Goal: Transaction & Acquisition: Purchase product/service

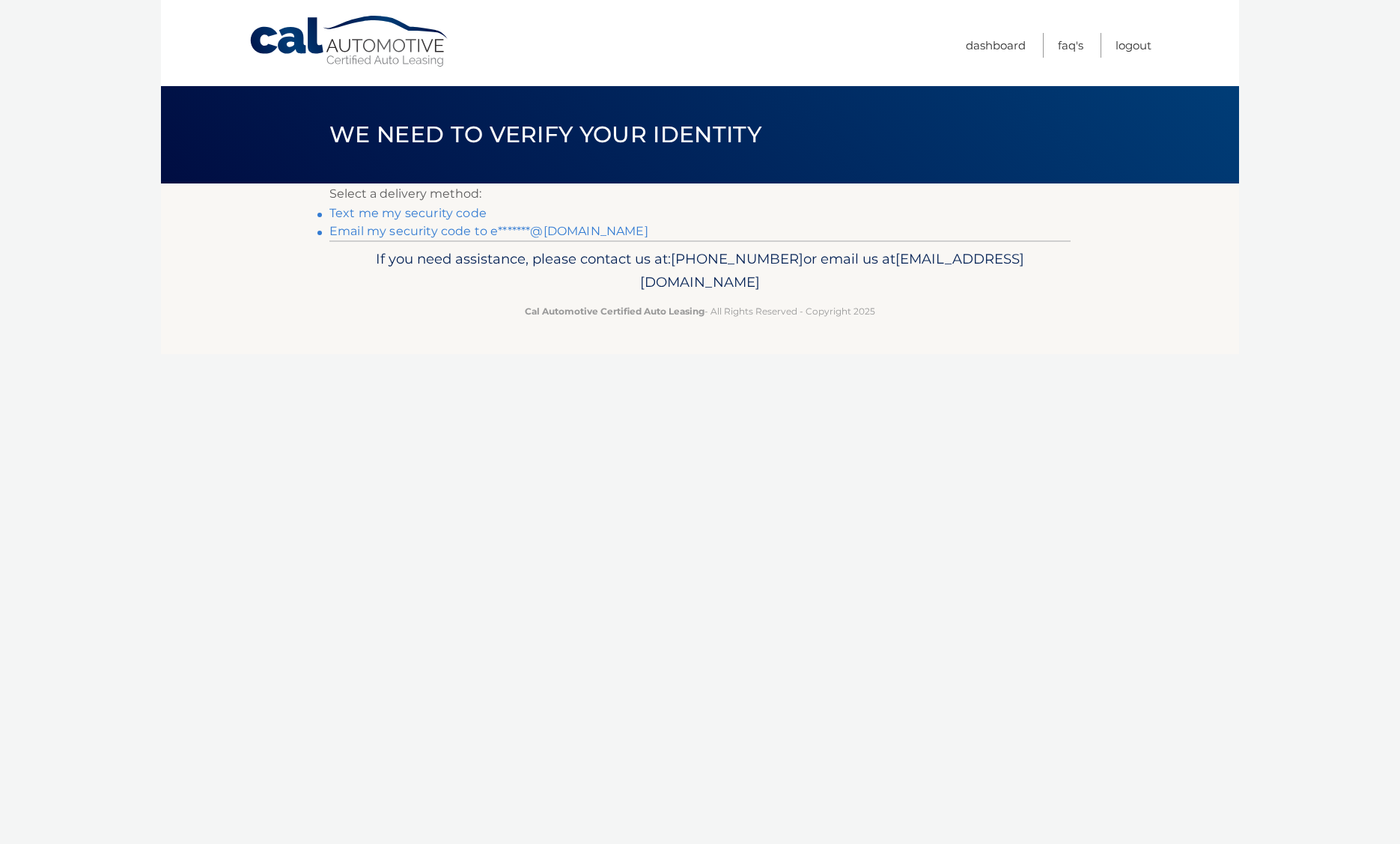
click at [382, 211] on link "Text me my security code" at bounding box center [407, 212] width 157 height 14
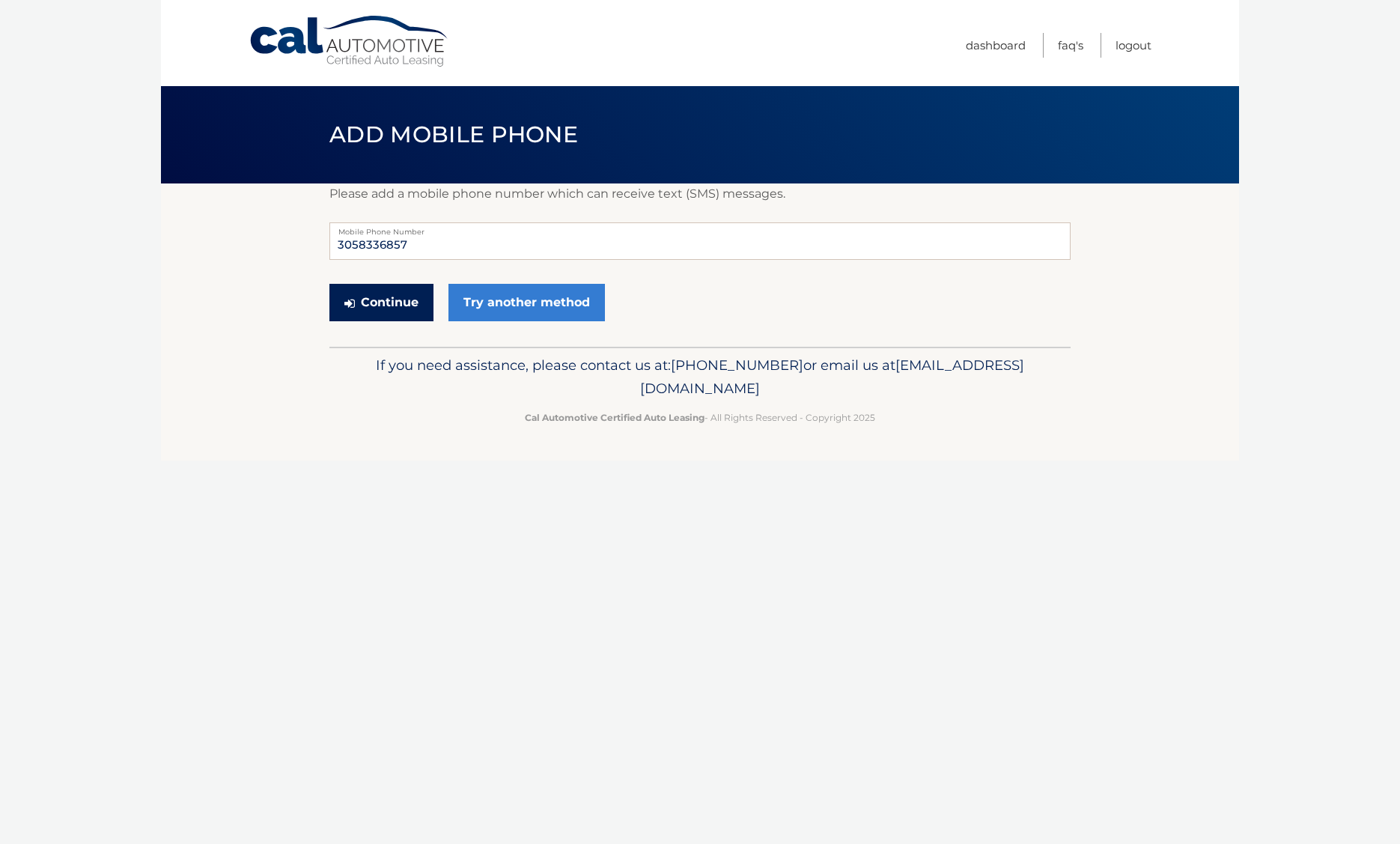
click at [386, 299] on button "Continue" at bounding box center [381, 302] width 104 height 37
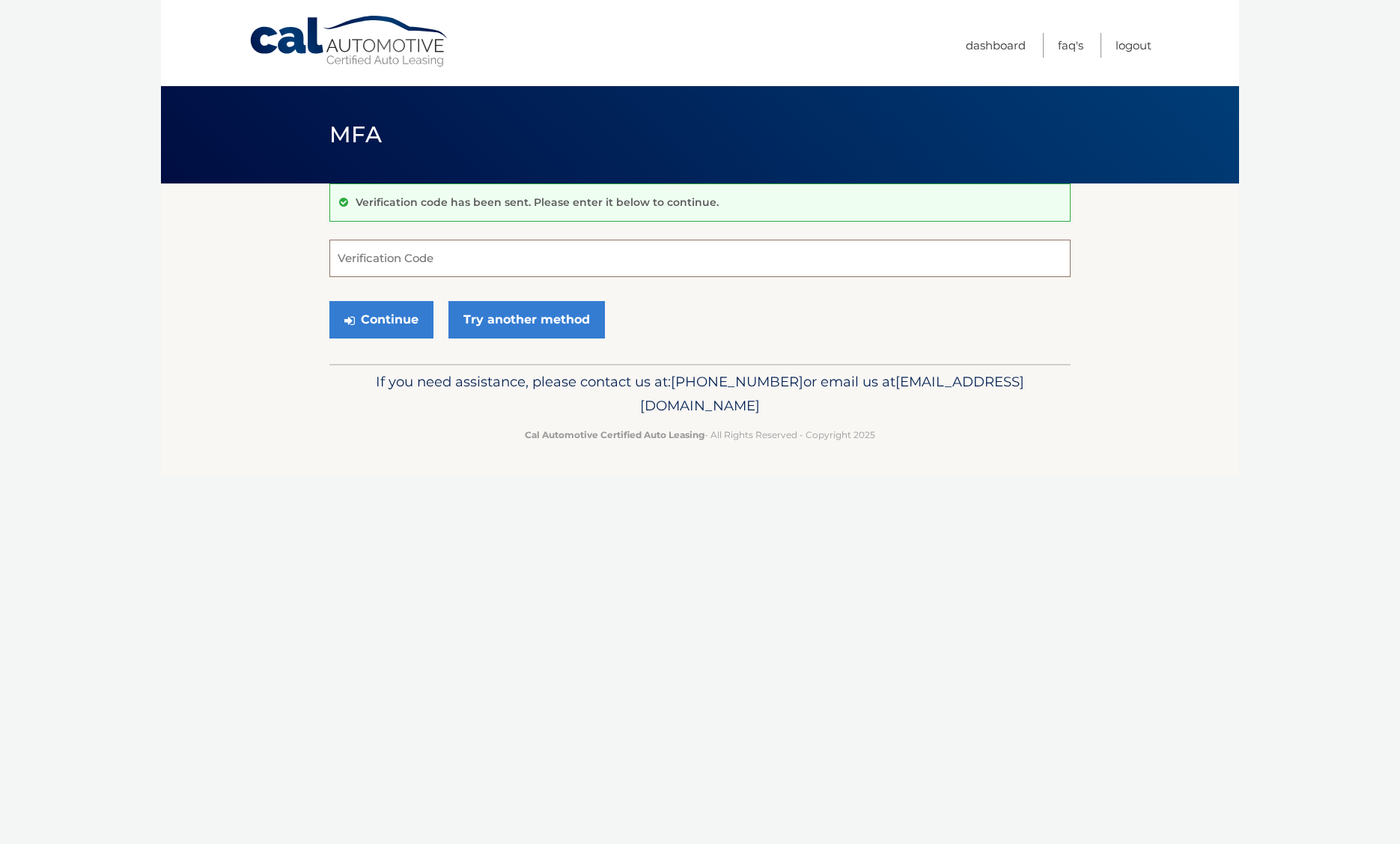
click at [408, 248] on input "Verification Code" at bounding box center [700, 258] width 741 height 37
type input "776617"
click at [381, 316] on button "Continue" at bounding box center [381, 319] width 104 height 37
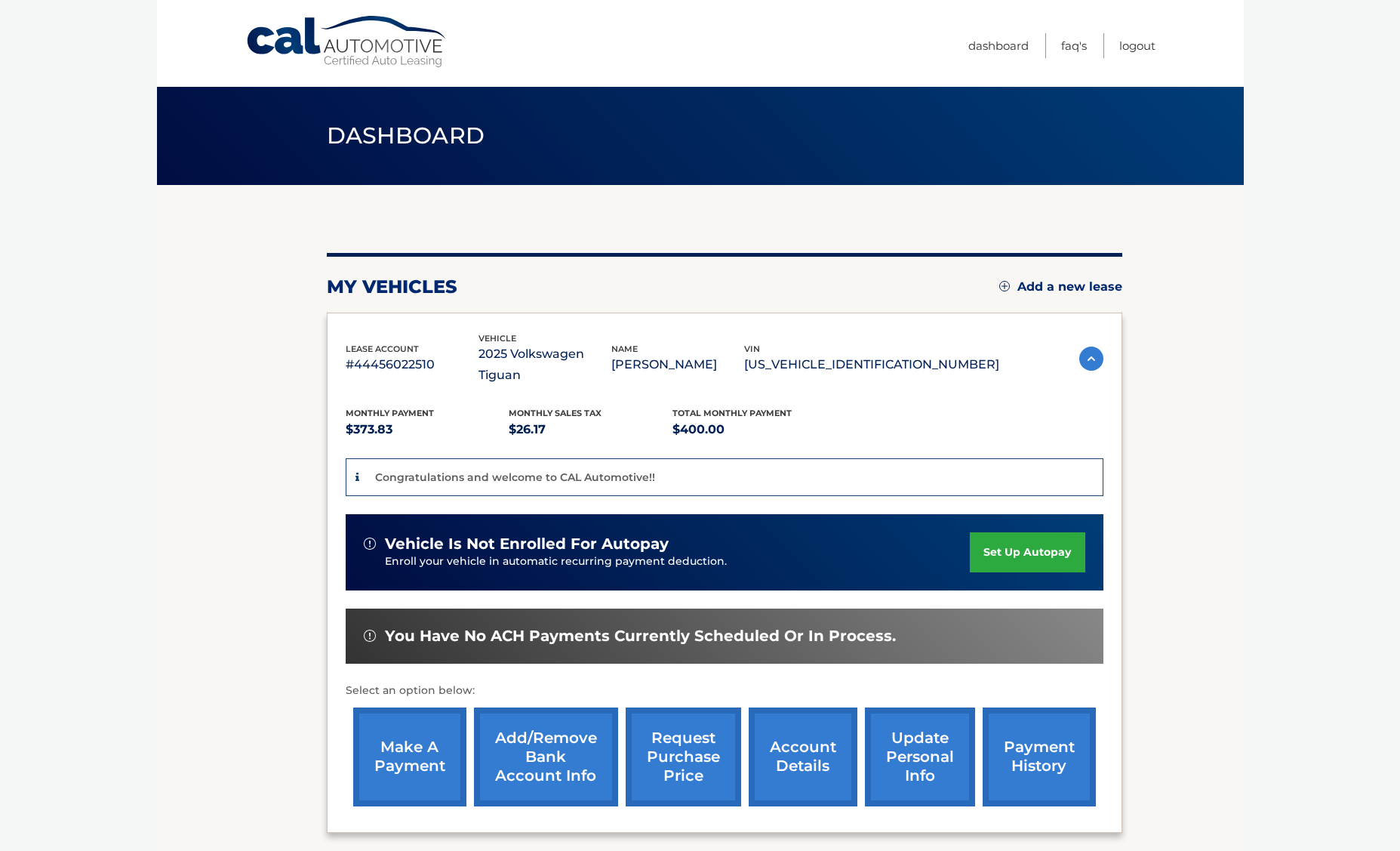
click at [416, 722] on link "make a payment" at bounding box center [410, 756] width 113 height 99
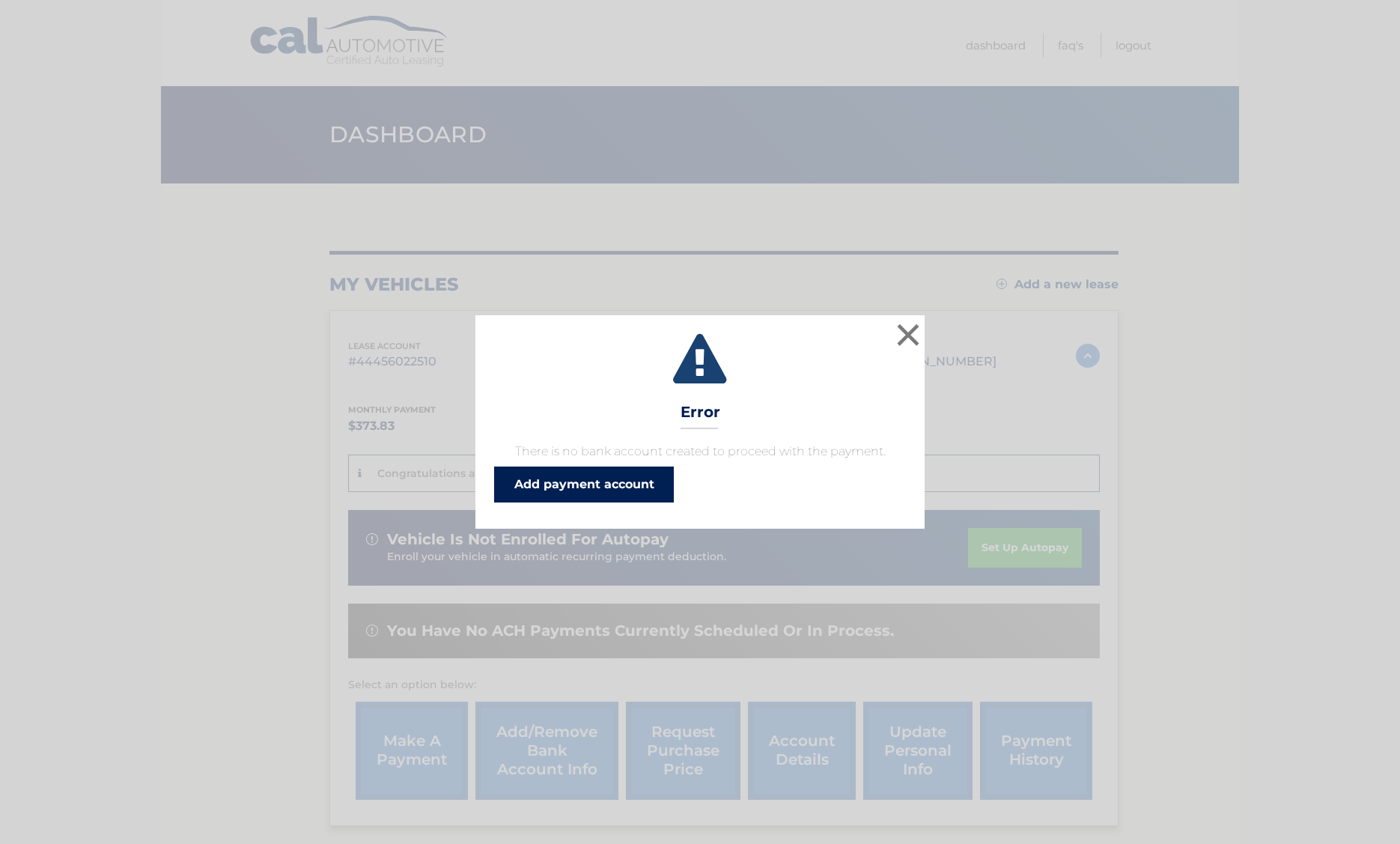
click at [603, 482] on link "Add payment account" at bounding box center [583, 484] width 180 height 36
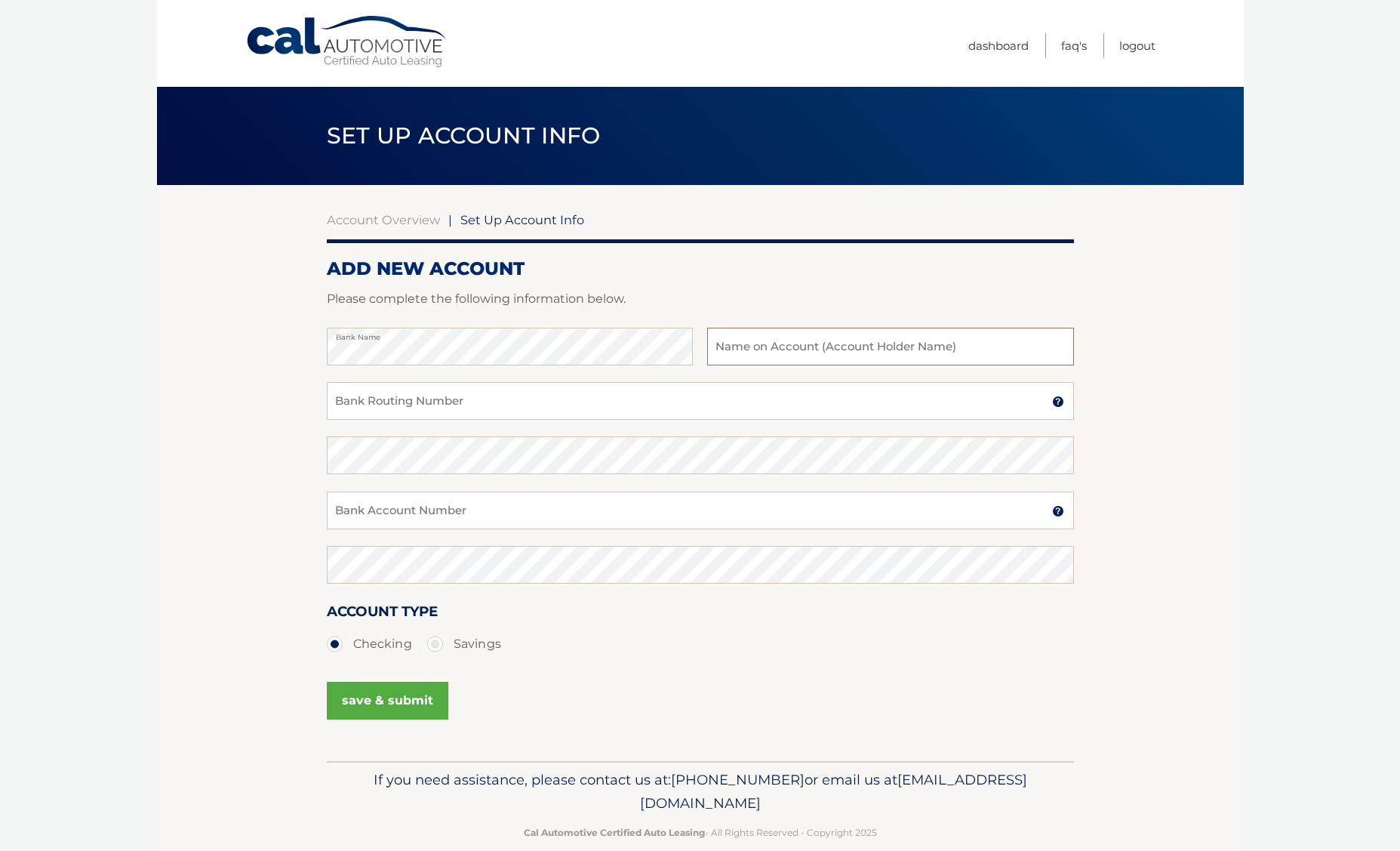
click at [833, 346] on input "text" at bounding box center [890, 346] width 366 height 38
type input "Eilyn Alonso"
click at [385, 394] on input "Bank Routing Number" at bounding box center [700, 401] width 747 height 38
type input "063100277"
click at [440, 508] on input "Bank Account Number" at bounding box center [700, 510] width 747 height 38
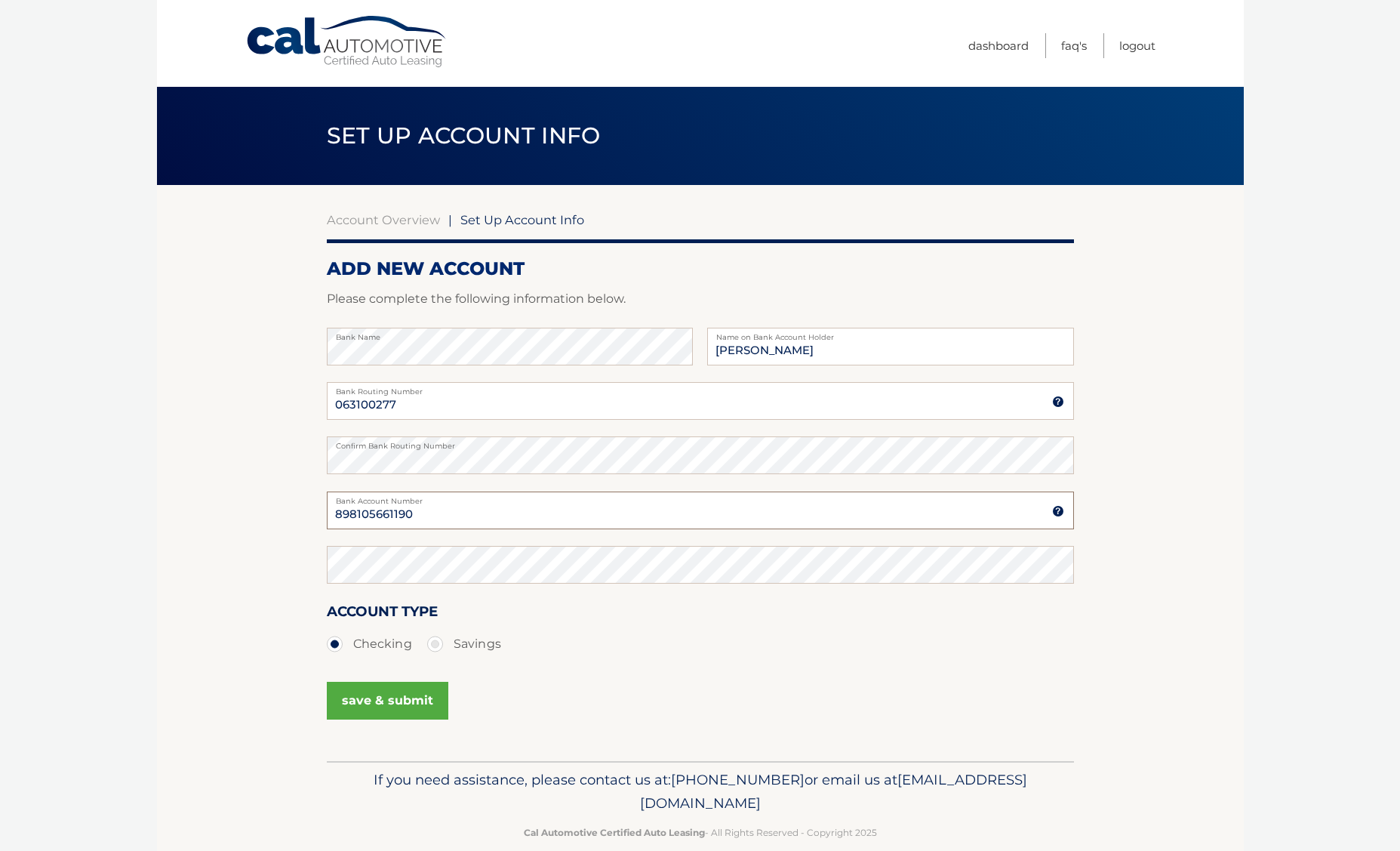
type input "898105661190"
click at [371, 704] on button "save & submit" at bounding box center [387, 701] width 122 height 38
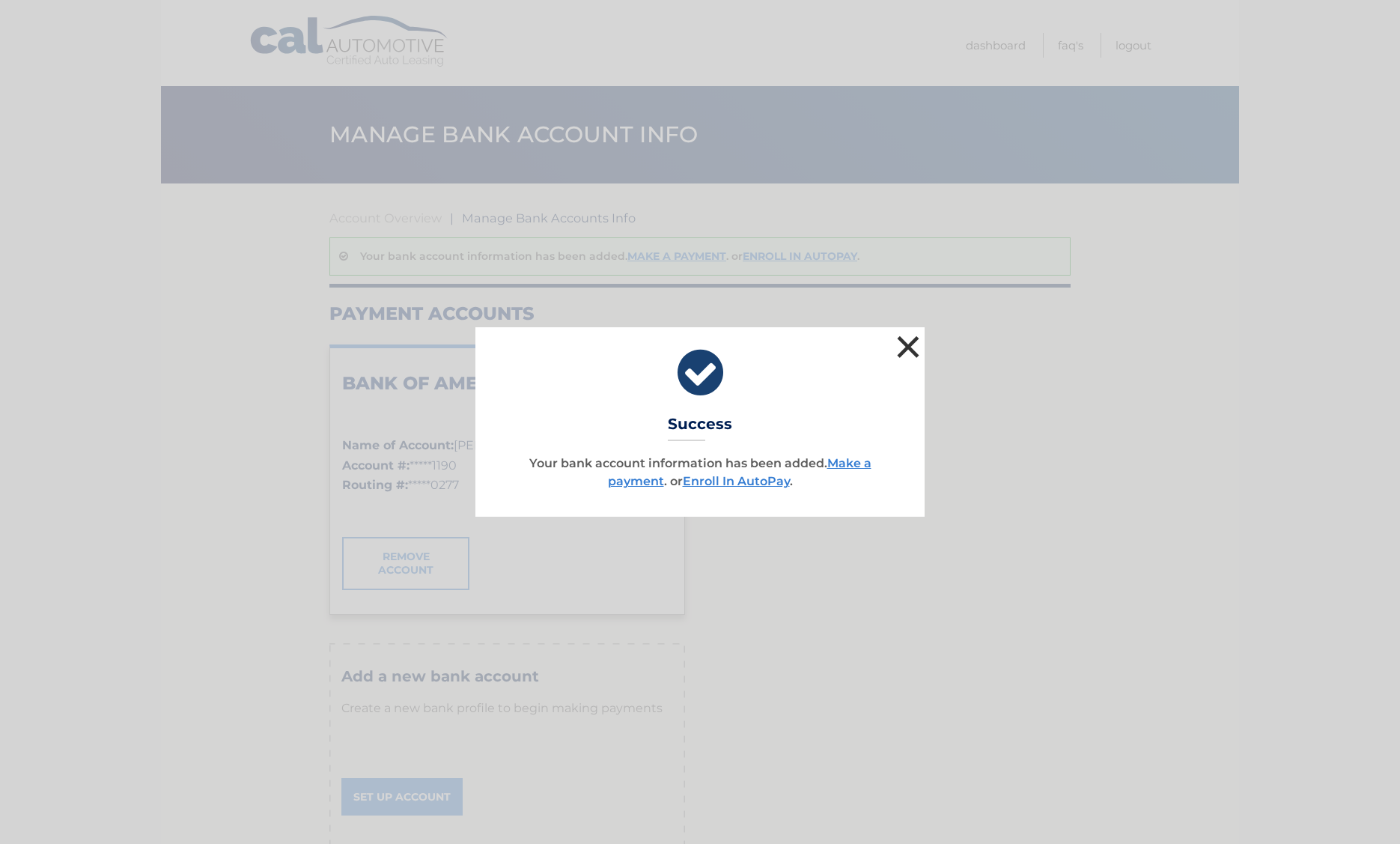
click at [904, 336] on button "×" at bounding box center [908, 346] width 30 height 30
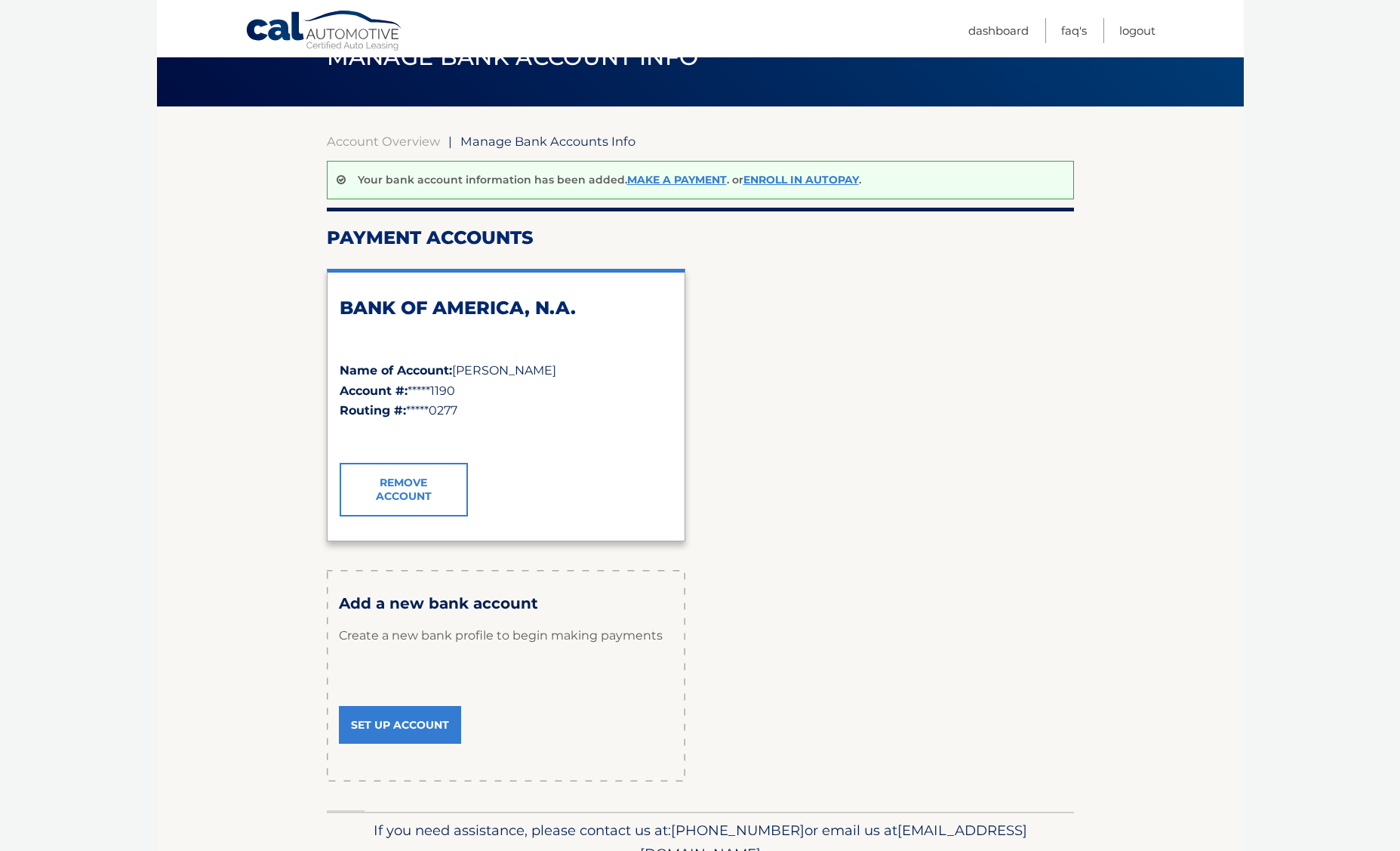
scroll to position [3, 0]
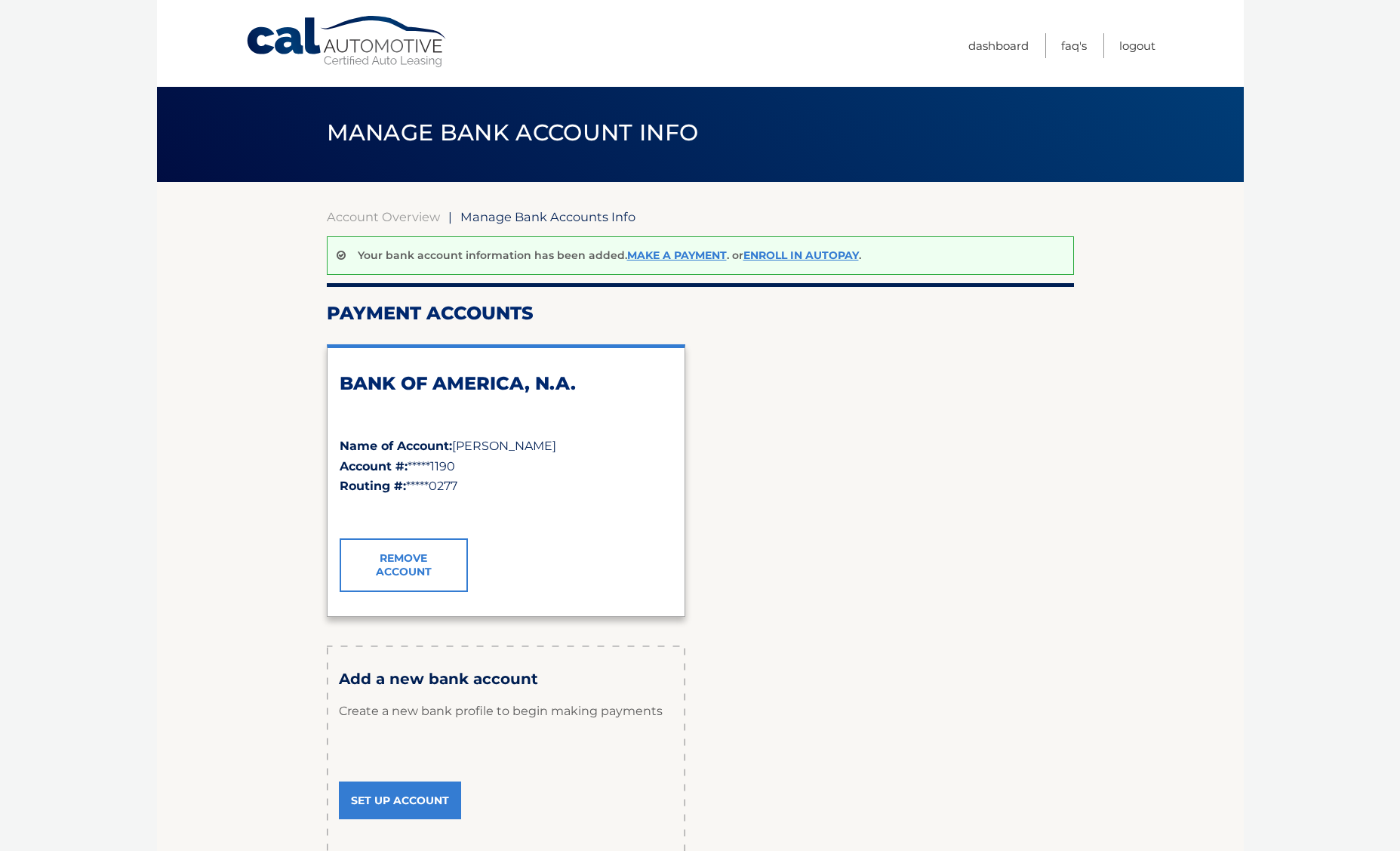
click at [453, 377] on h2 "BANK OF AMERICA, N.A." at bounding box center [505, 384] width 333 height 23
click at [687, 255] on link "Make a payment" at bounding box center [677, 255] width 99 height 13
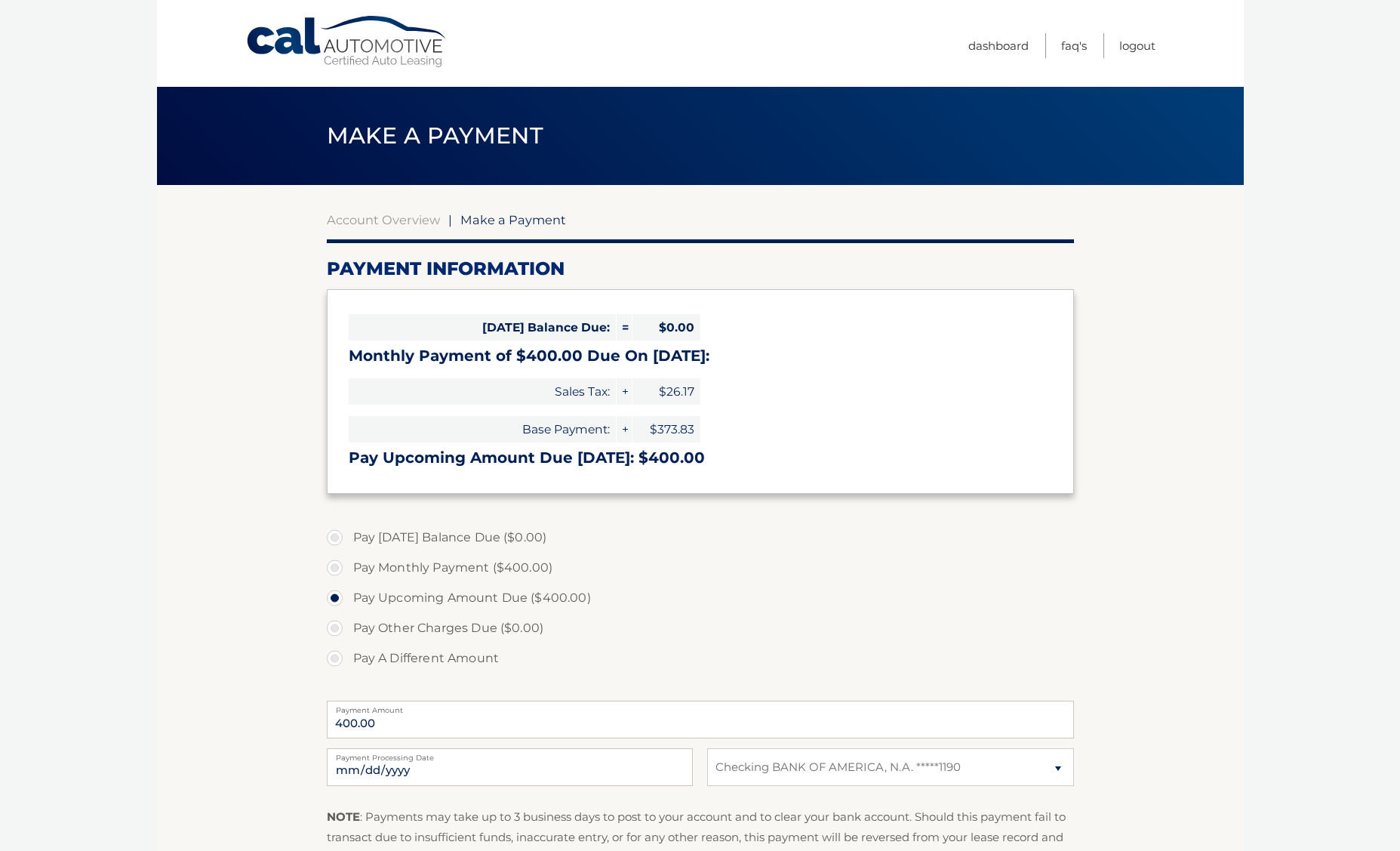
select select "ZGQ0M2QzMDEtODMwOC00MGI4LThmNGQtYmFlNDU3ZTNiZWU4"
click at [1247, 763] on body "Cal Automotive Menu Dashboard FAQ's Logout |" at bounding box center [700, 425] width 1400 height 851
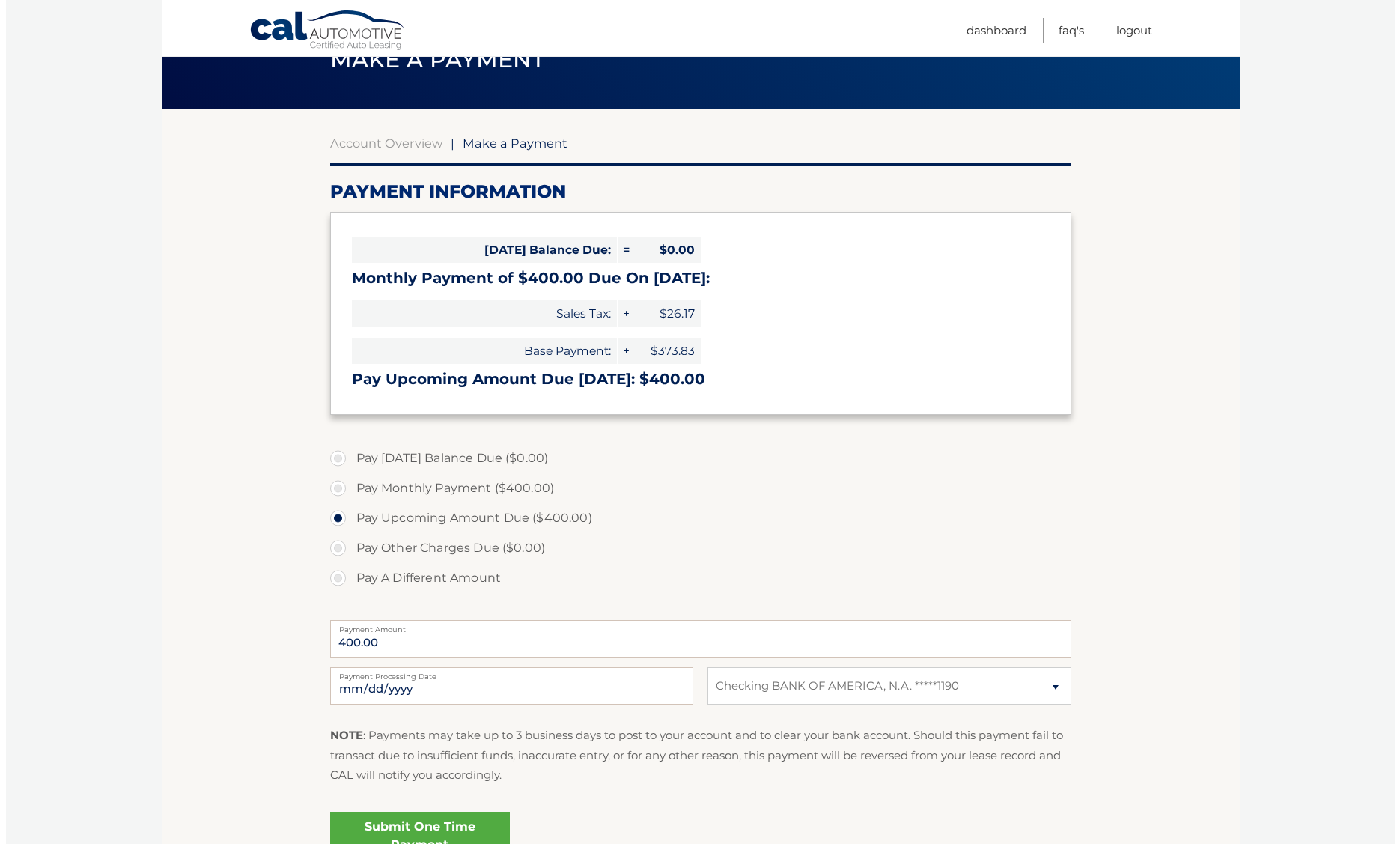
scroll to position [224, 0]
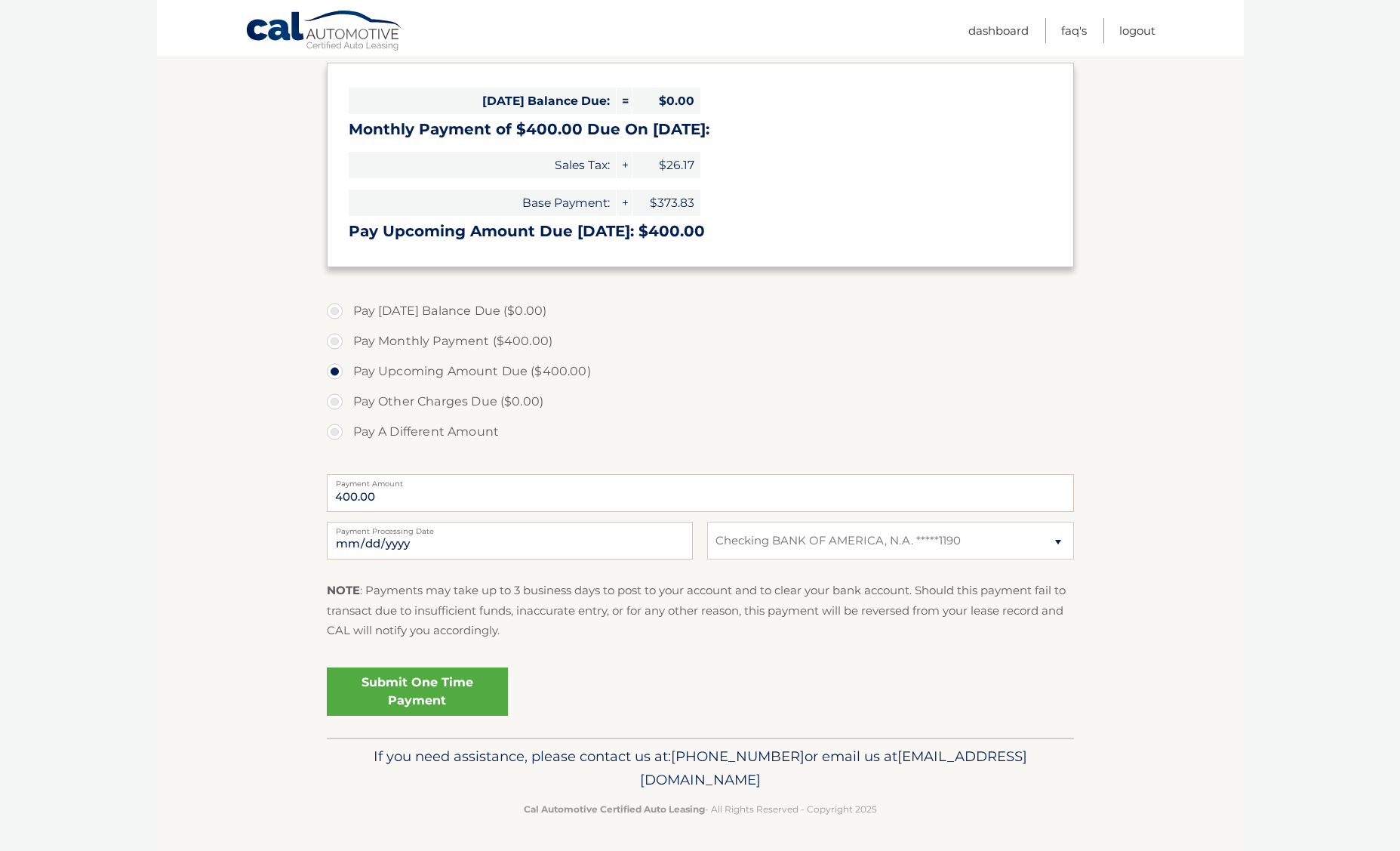
click at [436, 687] on link "Submit One Time Payment" at bounding box center [416, 691] width 181 height 48
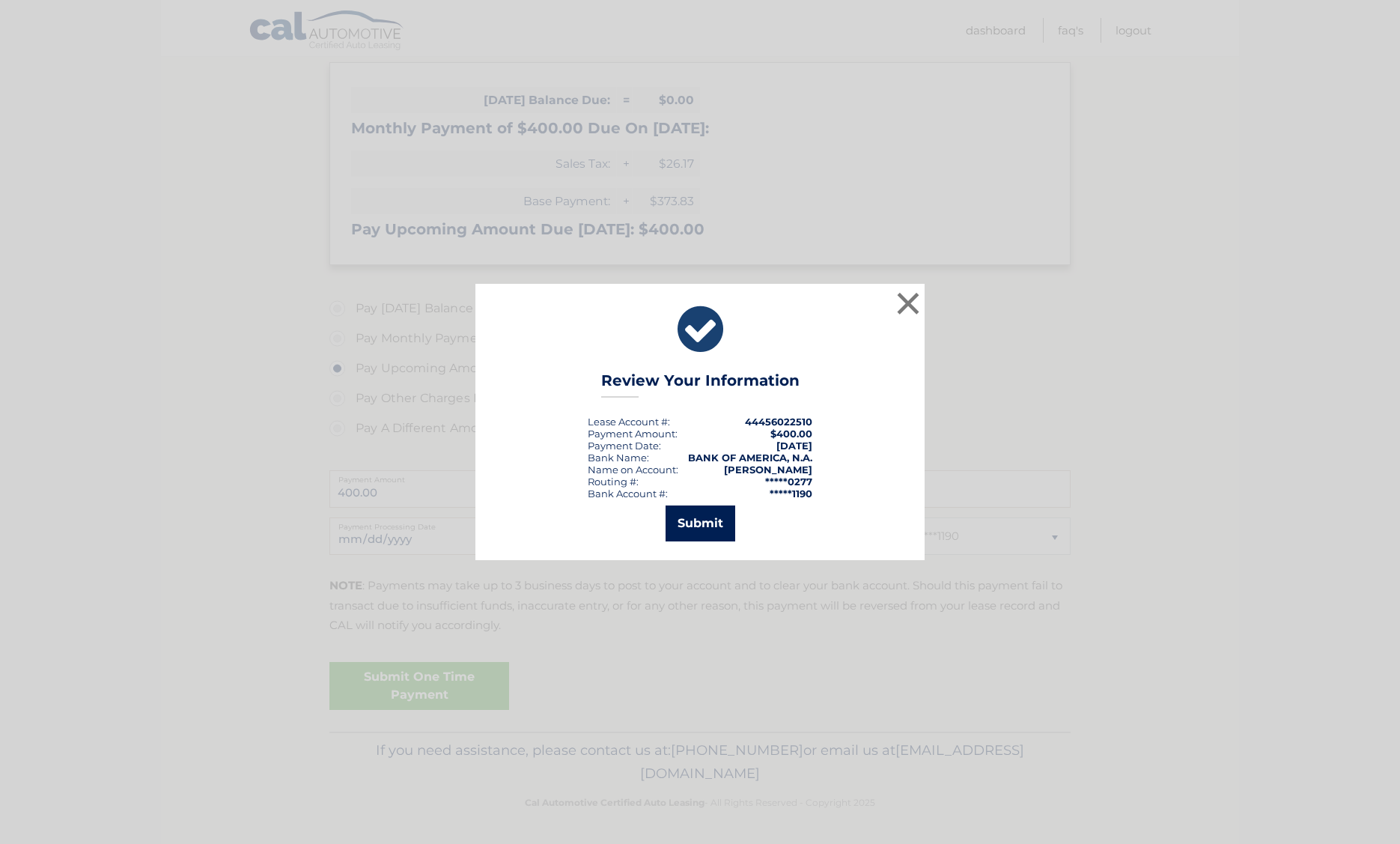
click at [691, 518] on button "Submit" at bounding box center [700, 523] width 70 height 36
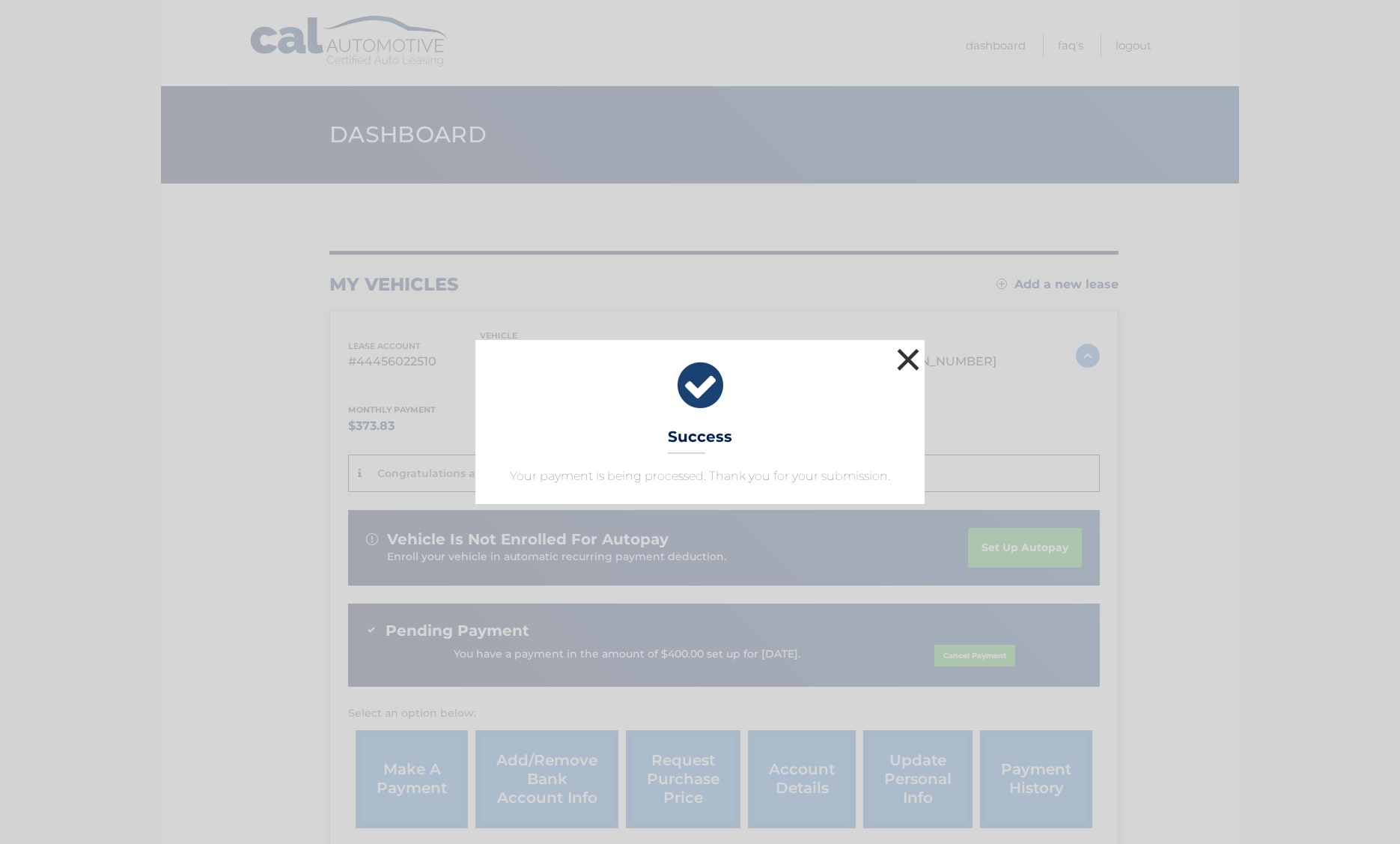
click at [908, 367] on button "×" at bounding box center [908, 359] width 30 height 30
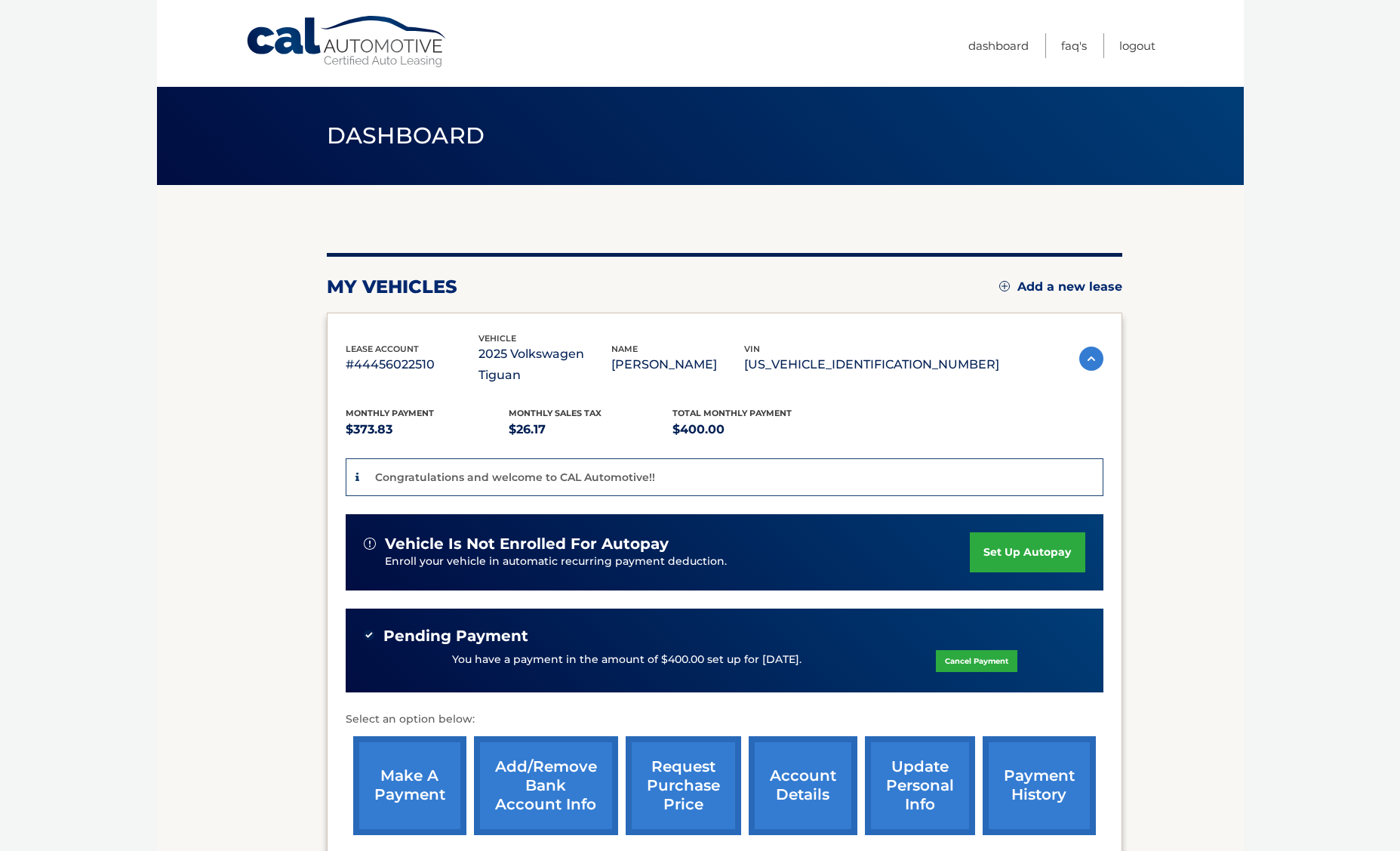
scroll to position [149, 0]
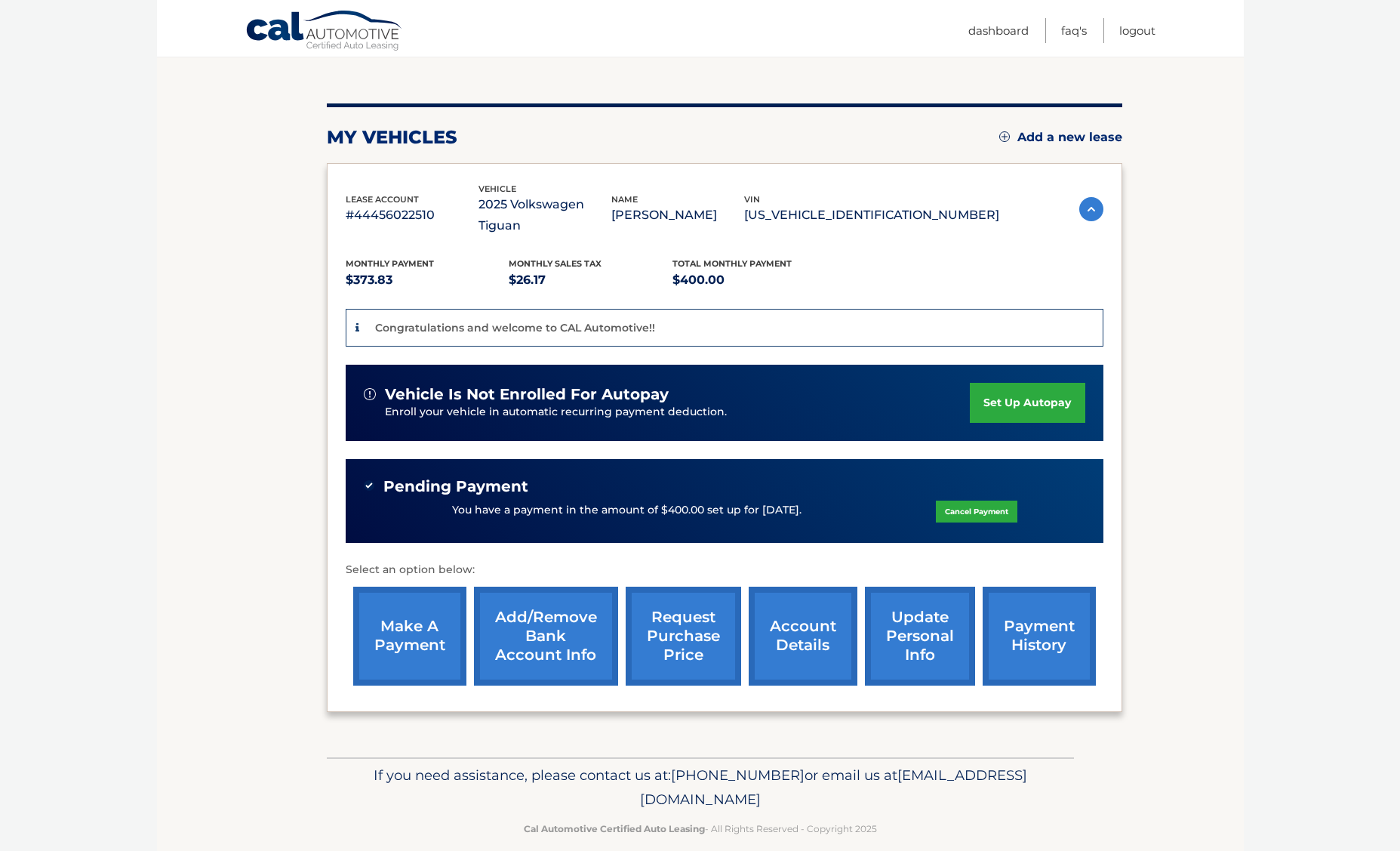
click at [1046, 605] on link "payment history" at bounding box center [1039, 635] width 113 height 99
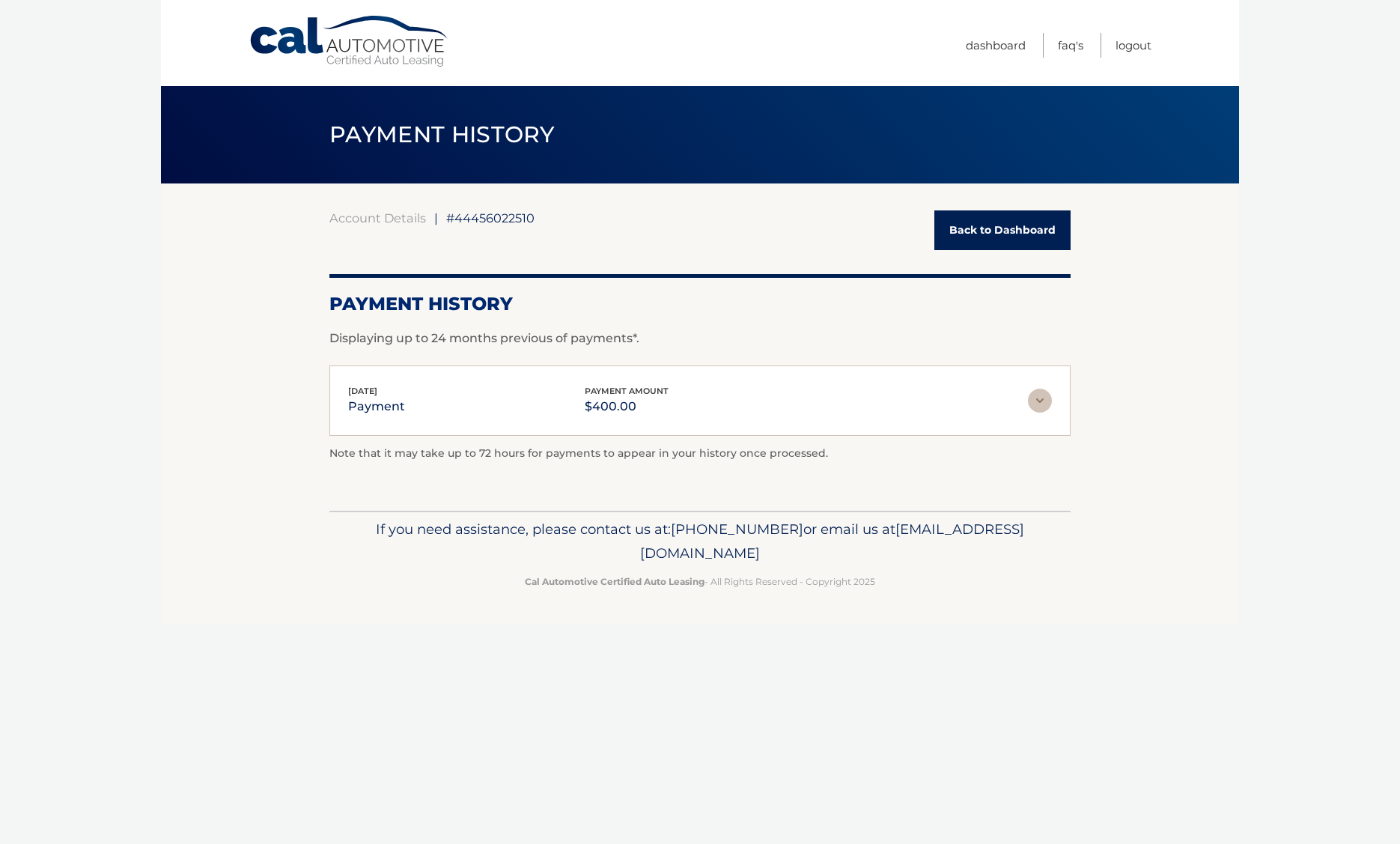
click at [970, 224] on link "Back to Dashboard" at bounding box center [1002, 230] width 136 height 40
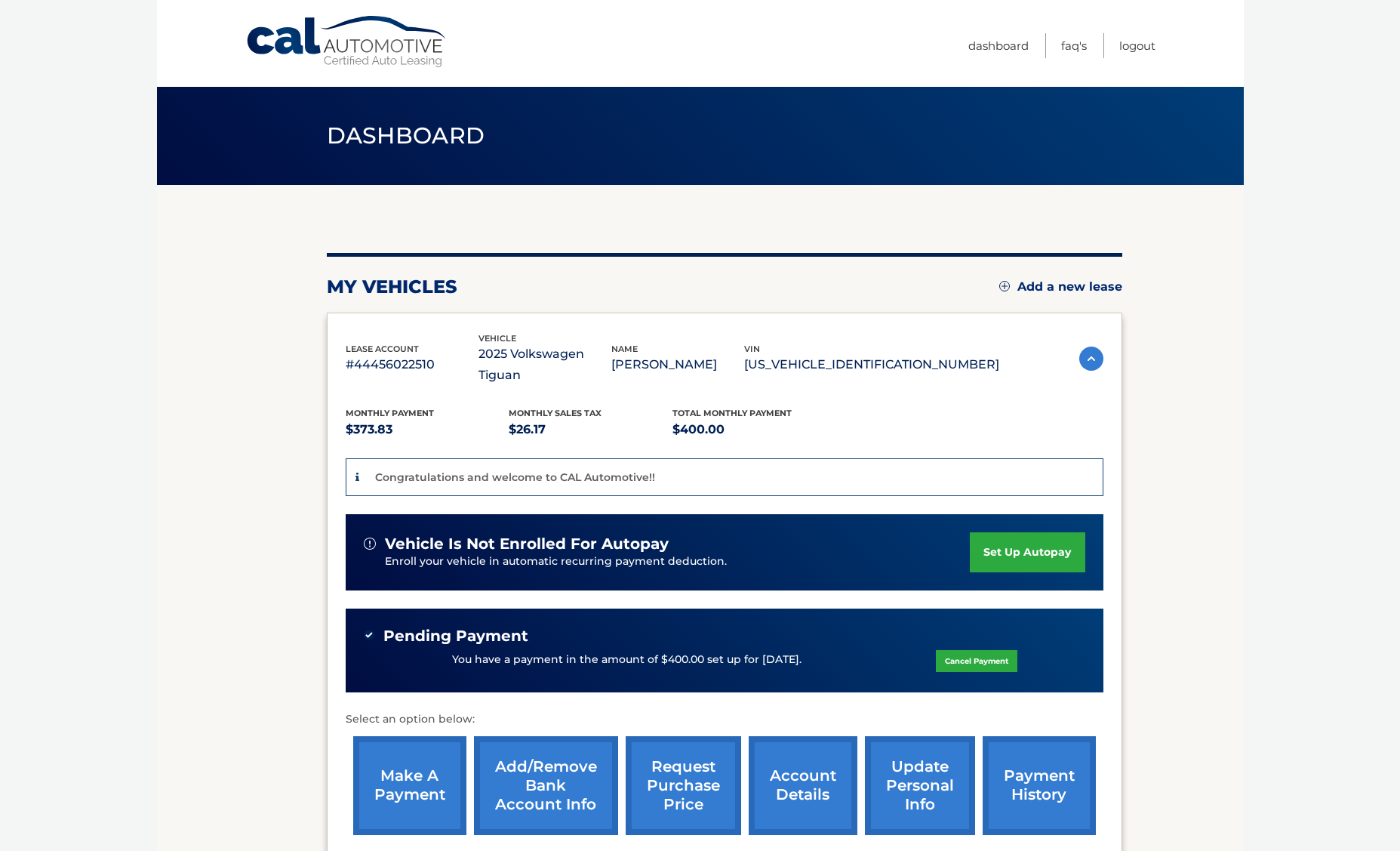
scroll to position [149, 0]
